Goal: Transaction & Acquisition: Book appointment/travel/reservation

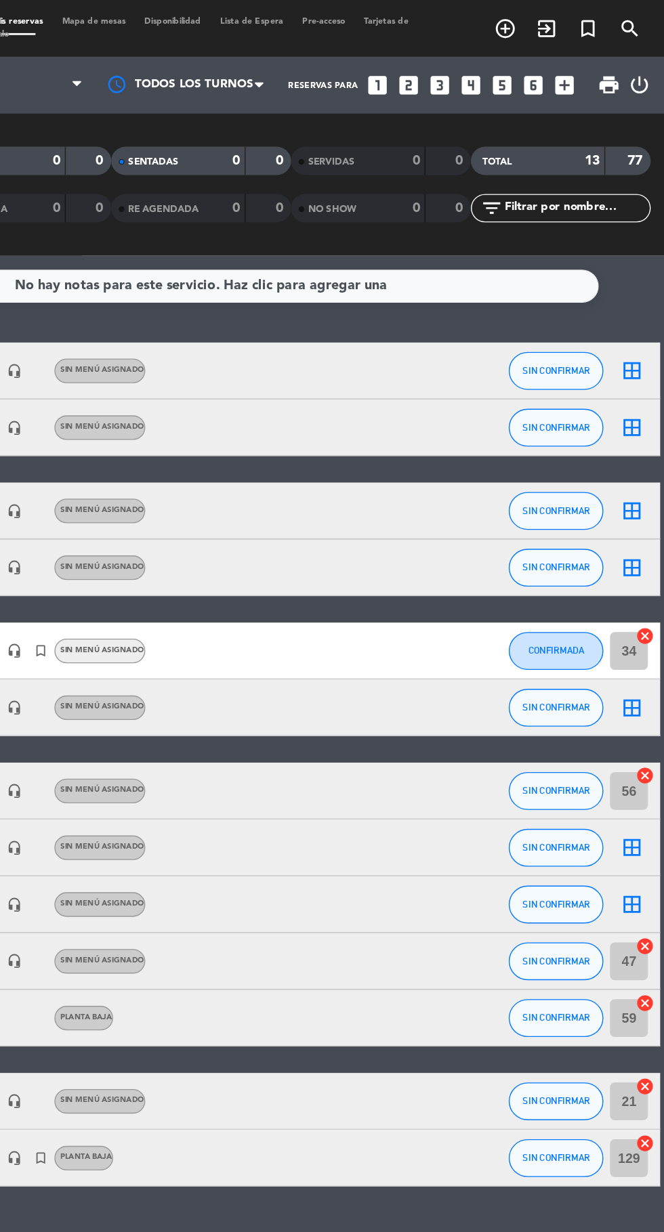
click at [549, 23] on icon "add_circle_outline" at bounding box center [549, 20] width 16 height 16
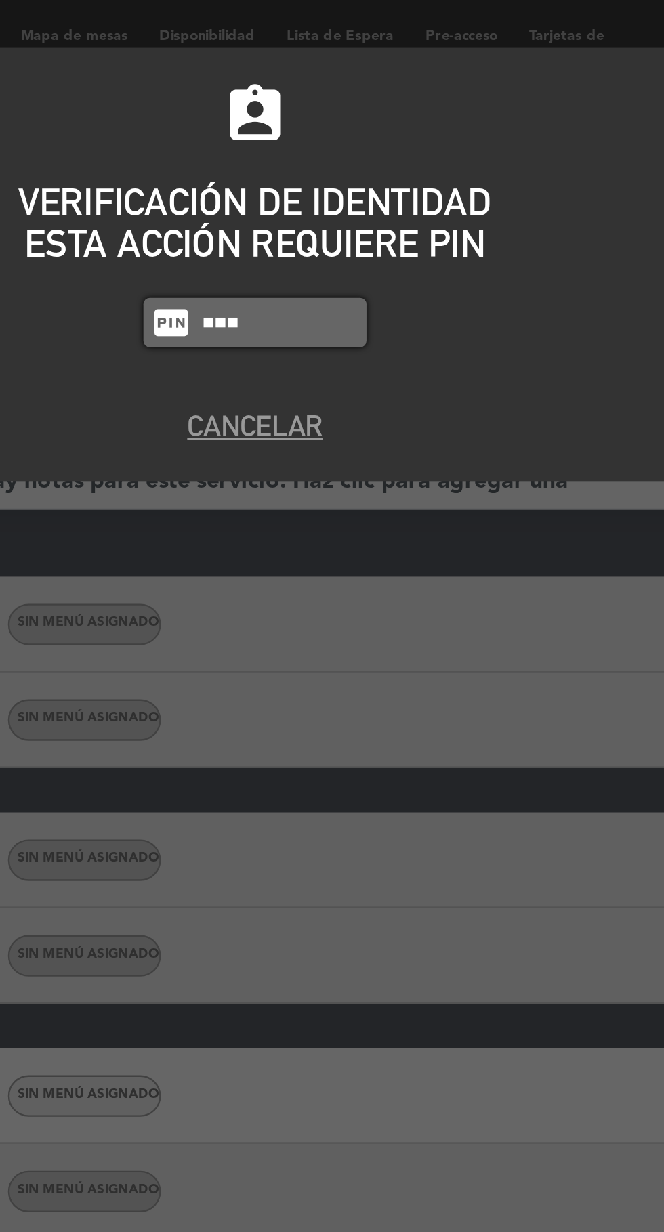
type input "7149"
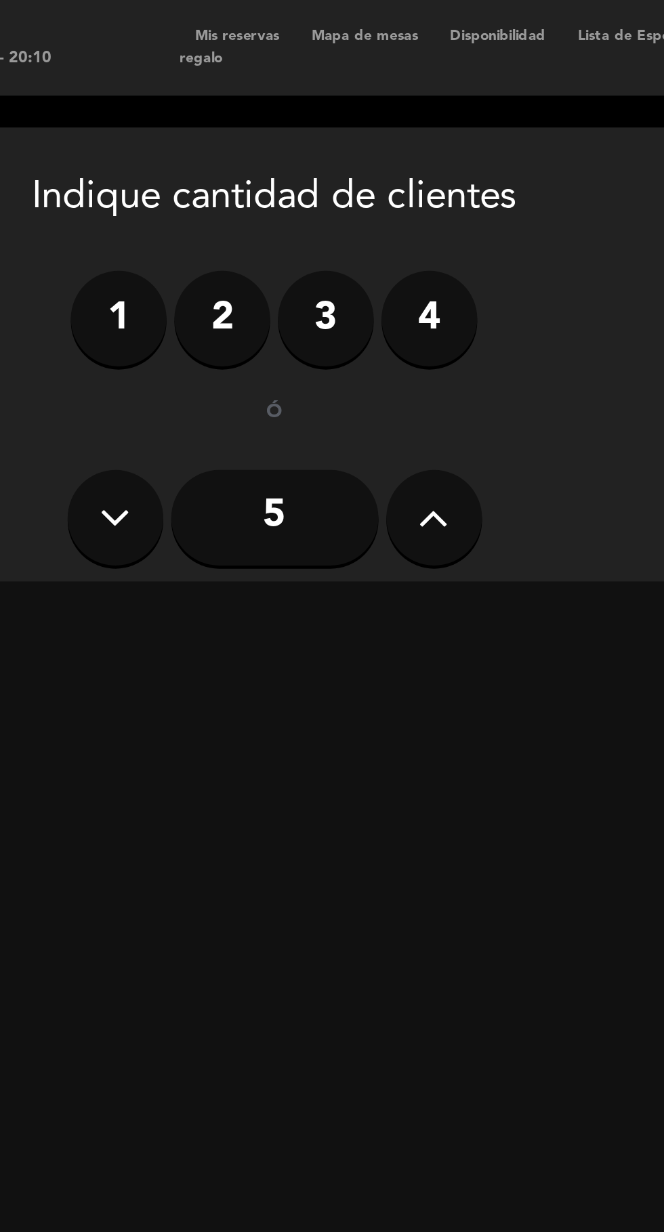
click at [286, 138] on label "4" at bounding box center [282, 135] width 41 height 41
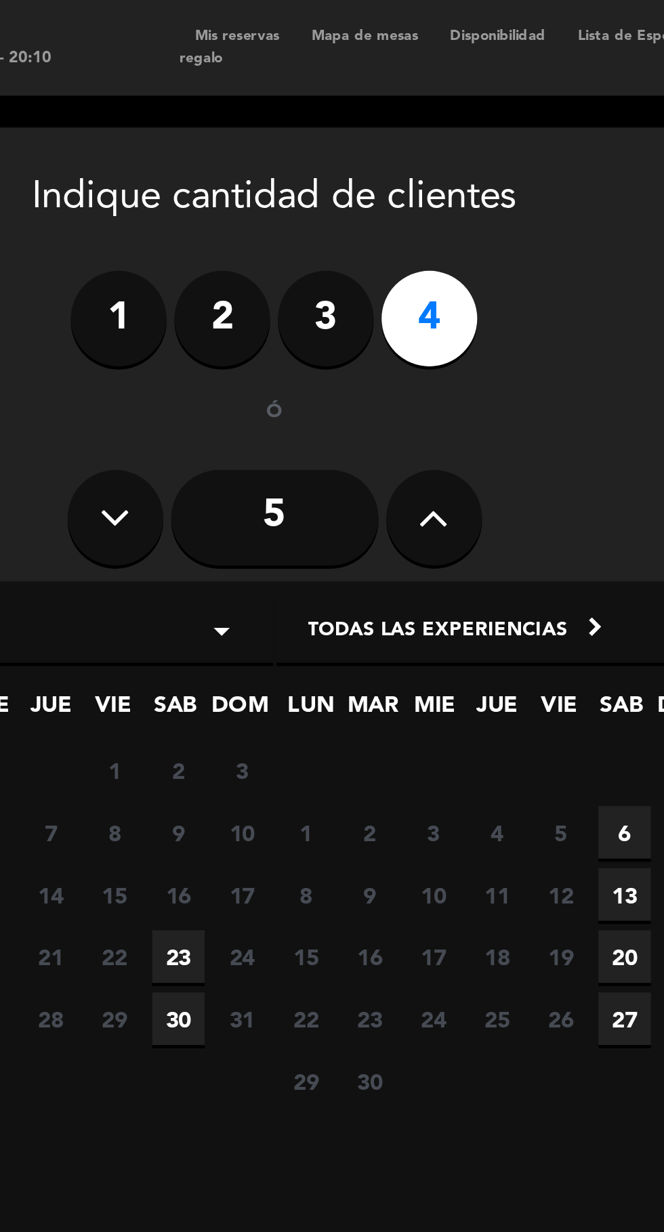
click at [167, 399] on span "23" at bounding box center [176, 407] width 22 height 22
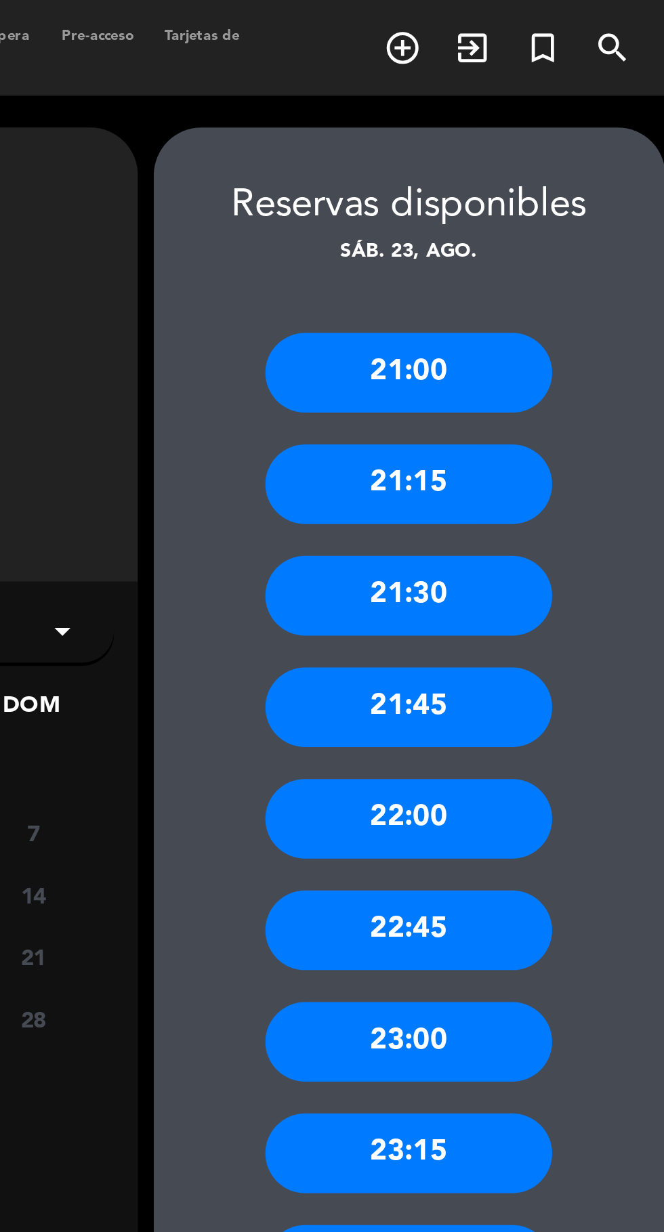
click at [567, 358] on div "22:00" at bounding box center [552, 348] width 122 height 34
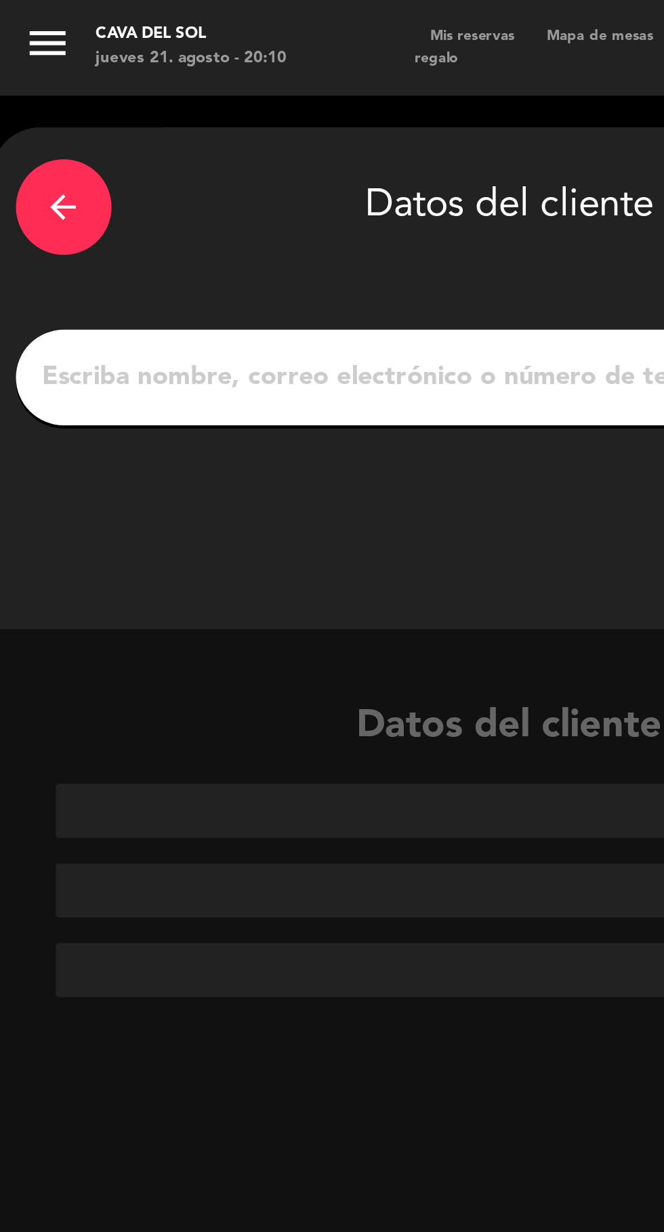
click at [173, 156] on input "1" at bounding box center [217, 160] width 400 height 19
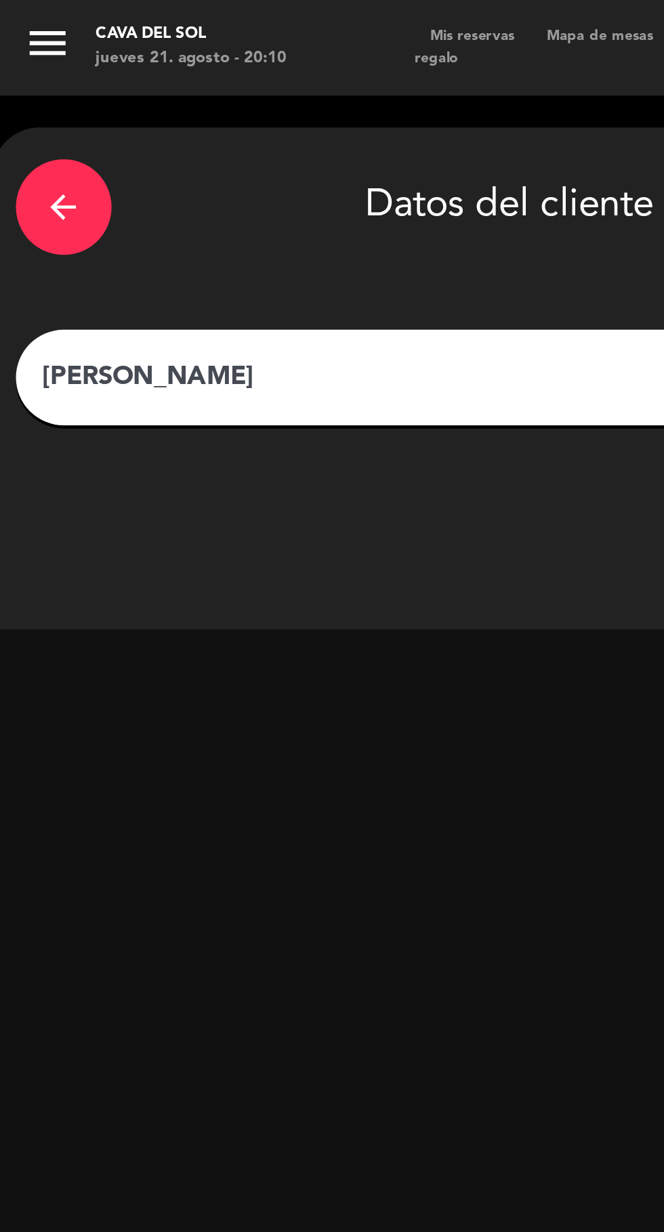
type input "[PERSON_NAME]"
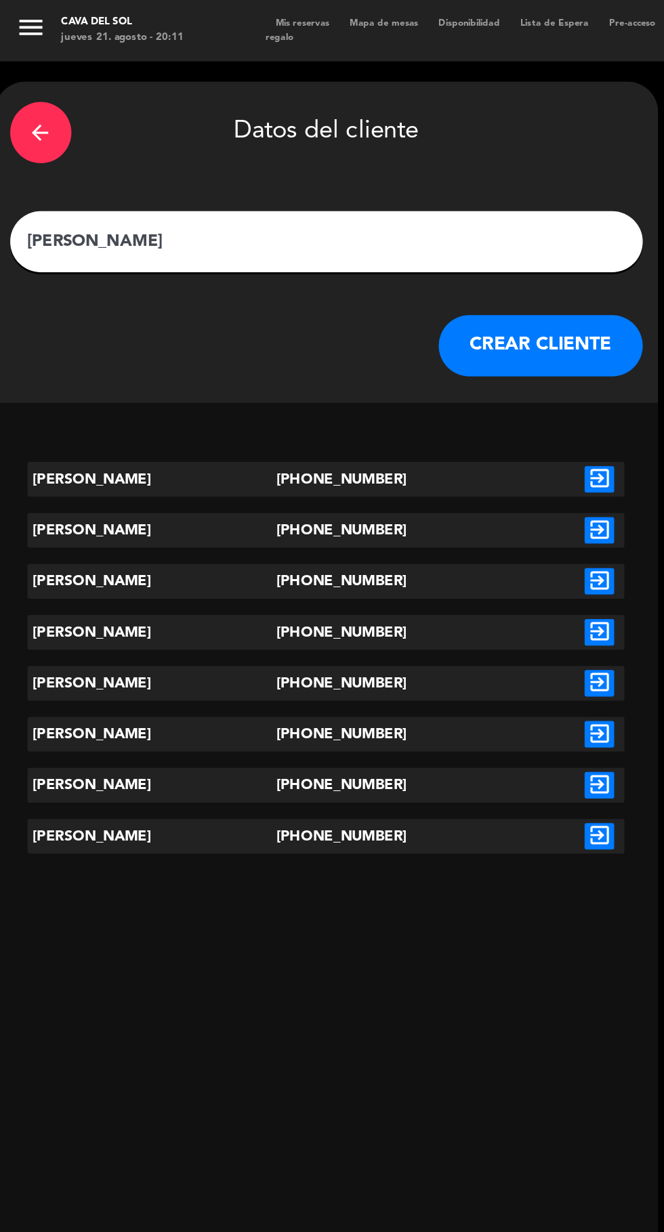
click at [398, 321] on icon "exit_to_app" at bounding box center [398, 319] width 20 height 18
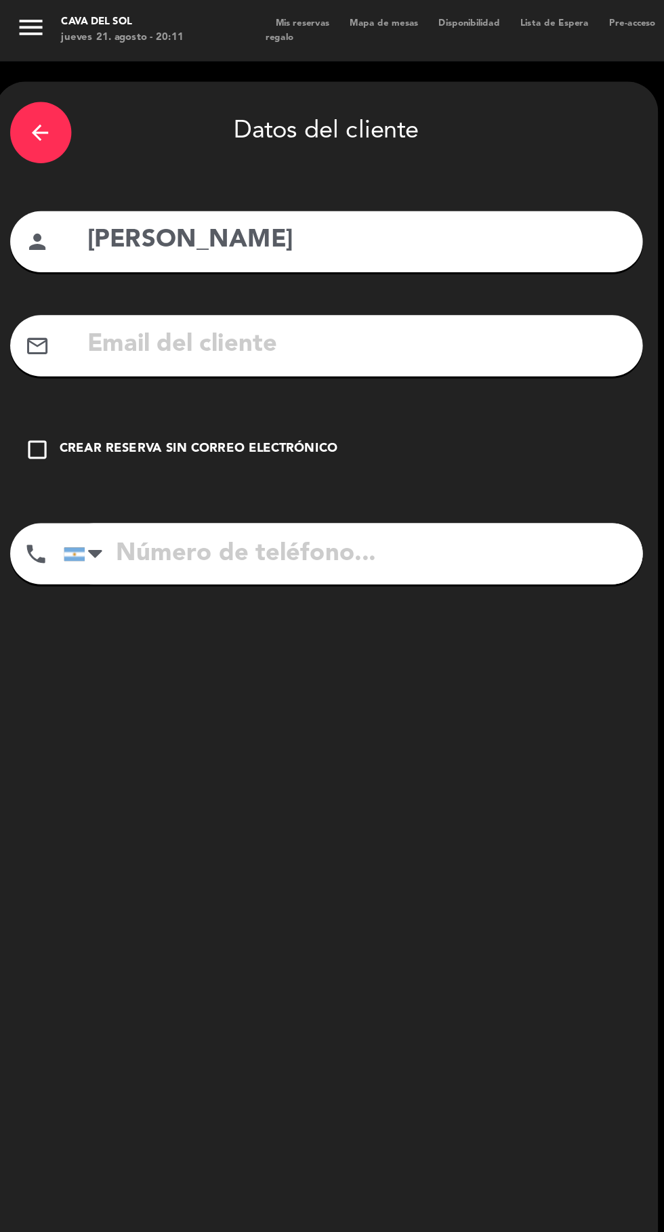
type input "[PHONE_NUMBER]"
click at [14, 286] on div "check_box_outline_blank Crear reserva sin correo electrónico" at bounding box center [217, 298] width 420 height 41
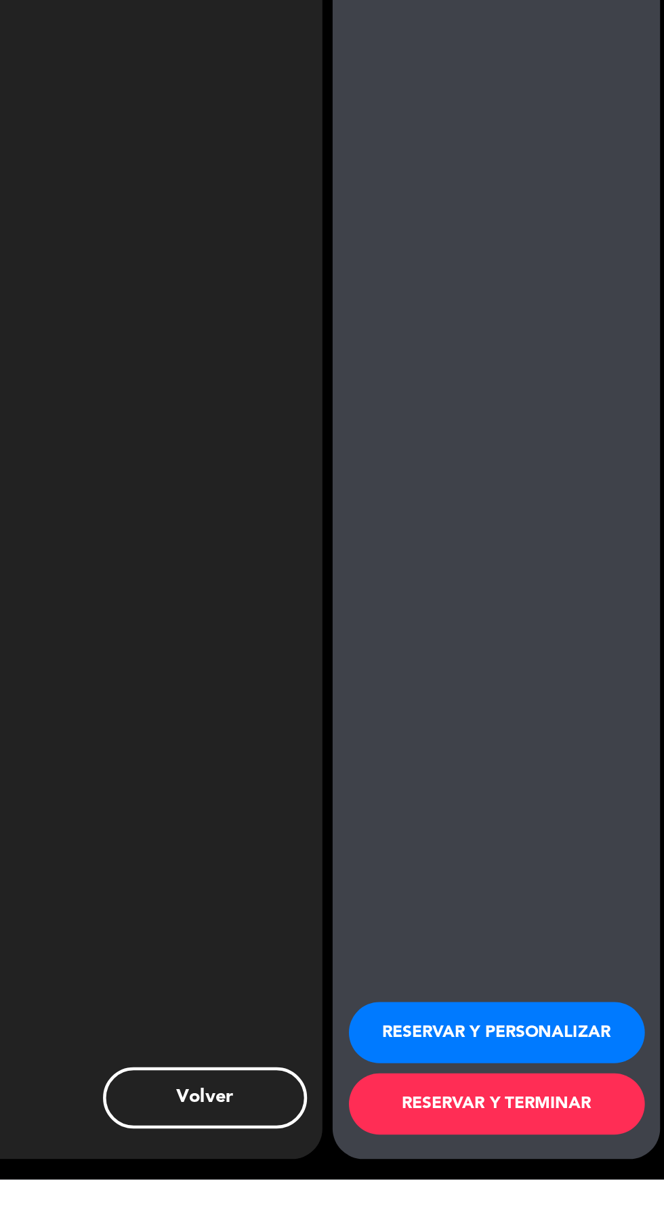
click at [552, 1202] on button "RESERVAR Y TERMINAR" at bounding box center [552, 1182] width 196 height 41
